Goal: Navigation & Orientation: Find specific page/section

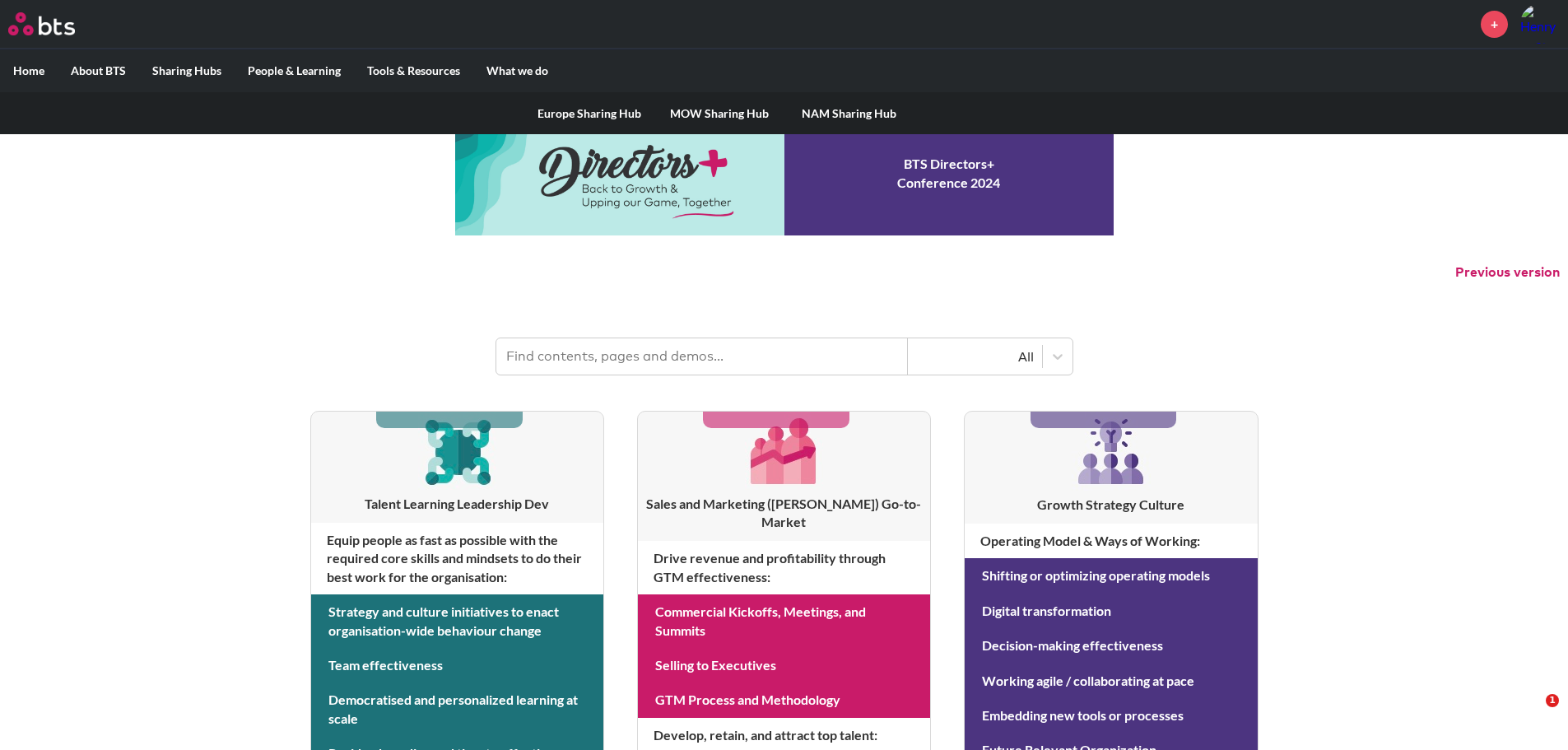
click at [581, 111] on link "Europe Sharing Hub" at bounding box center [589, 114] width 130 height 43
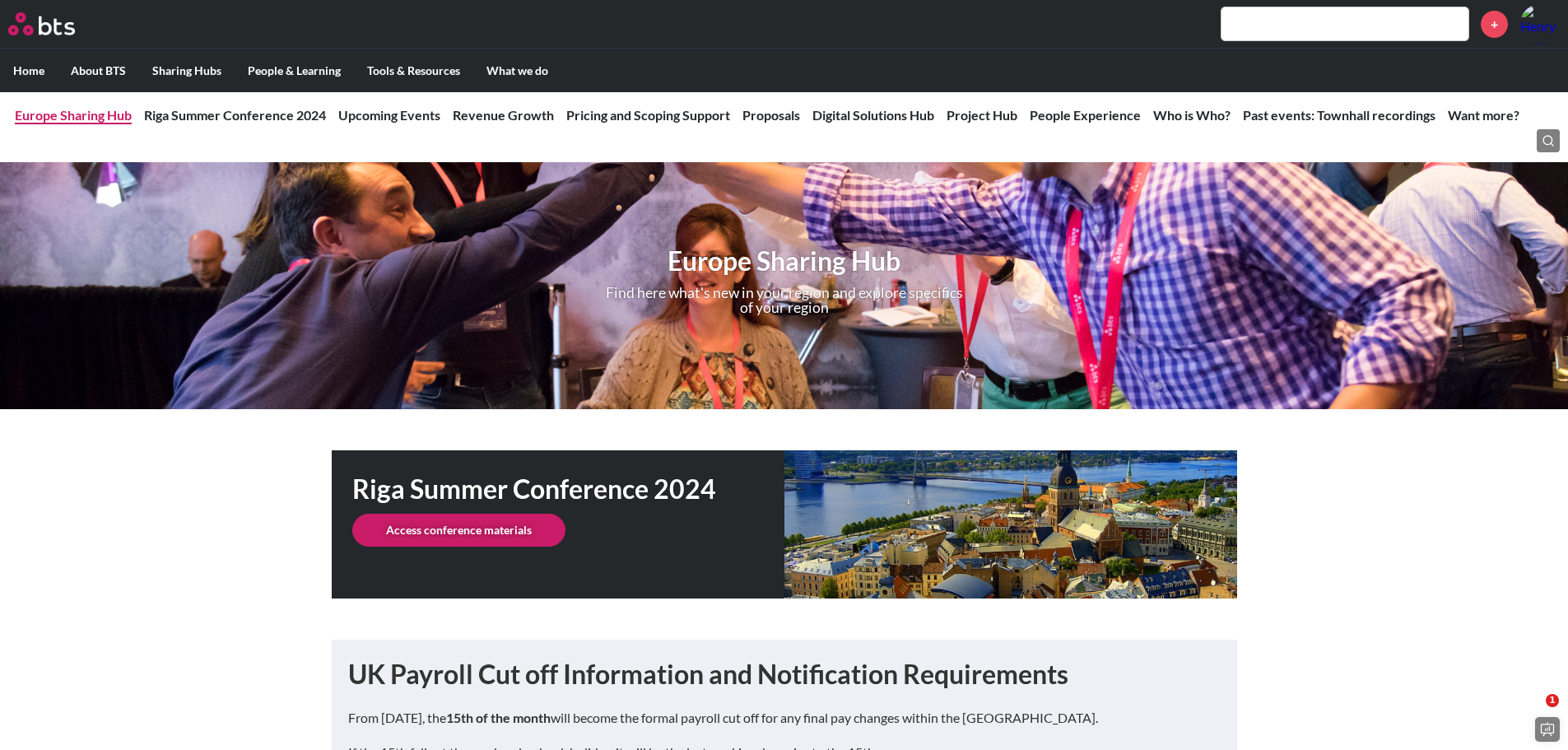
click at [69, 112] on link "Europe Sharing Hub" at bounding box center [73, 114] width 117 height 16
click at [85, 111] on link "Europe Sharing Hub" at bounding box center [73, 114] width 117 height 16
click at [107, 114] on link "Europe Sharing Hub" at bounding box center [73, 114] width 117 height 16
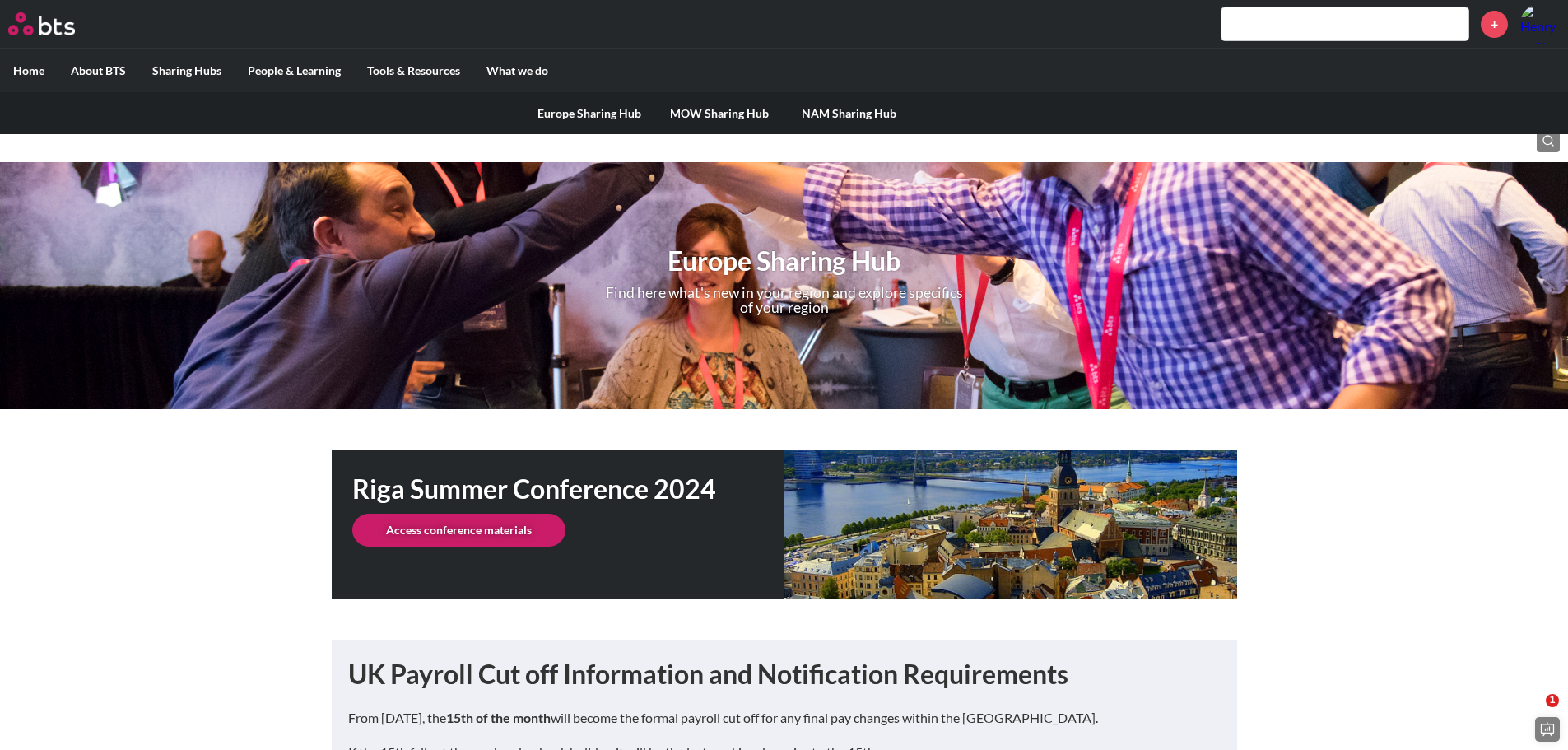
click at [590, 111] on link "Europe Sharing Hub" at bounding box center [589, 114] width 130 height 43
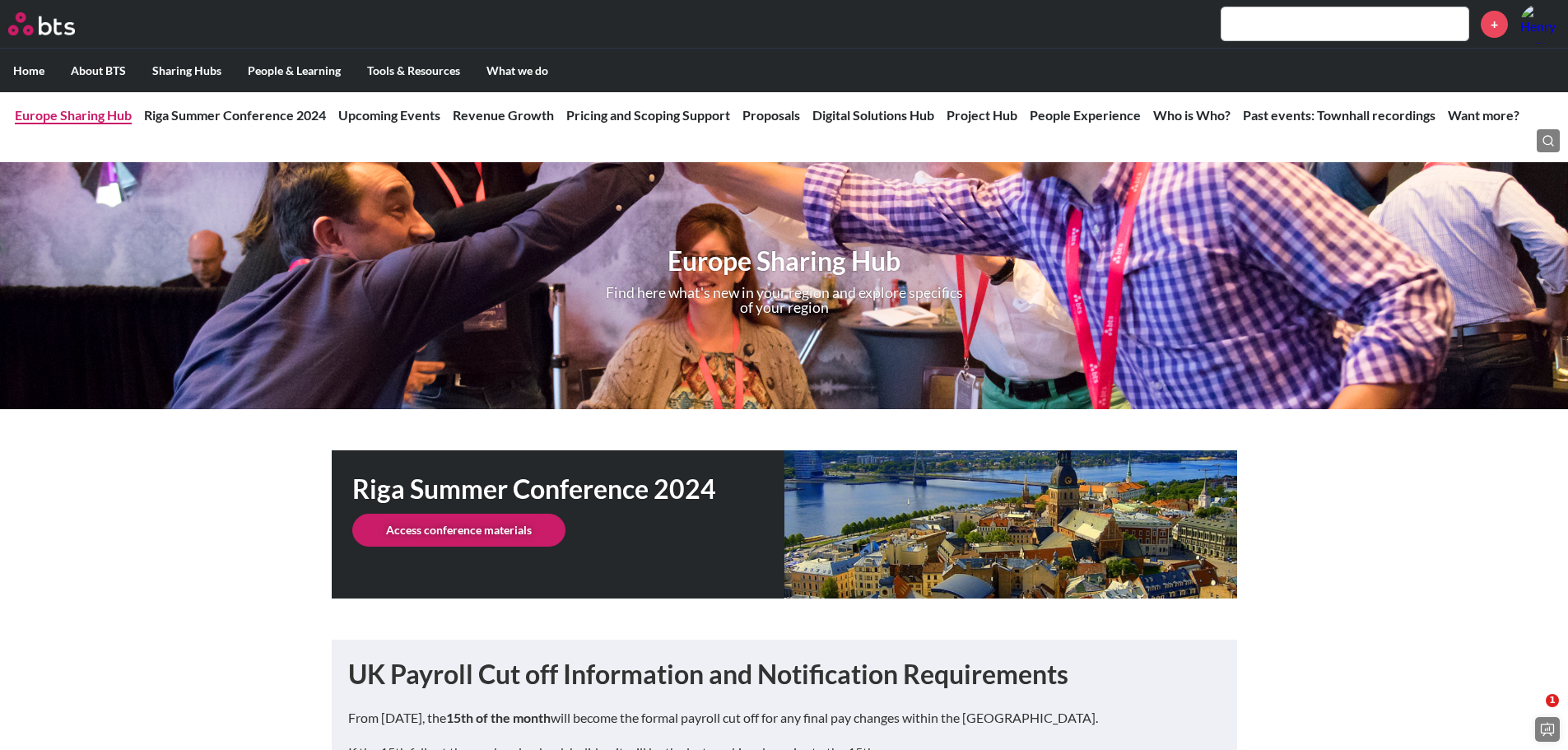
click at [90, 114] on link "Europe Sharing Hub" at bounding box center [73, 114] width 117 height 16
